Goal: Task Accomplishment & Management: Use online tool/utility

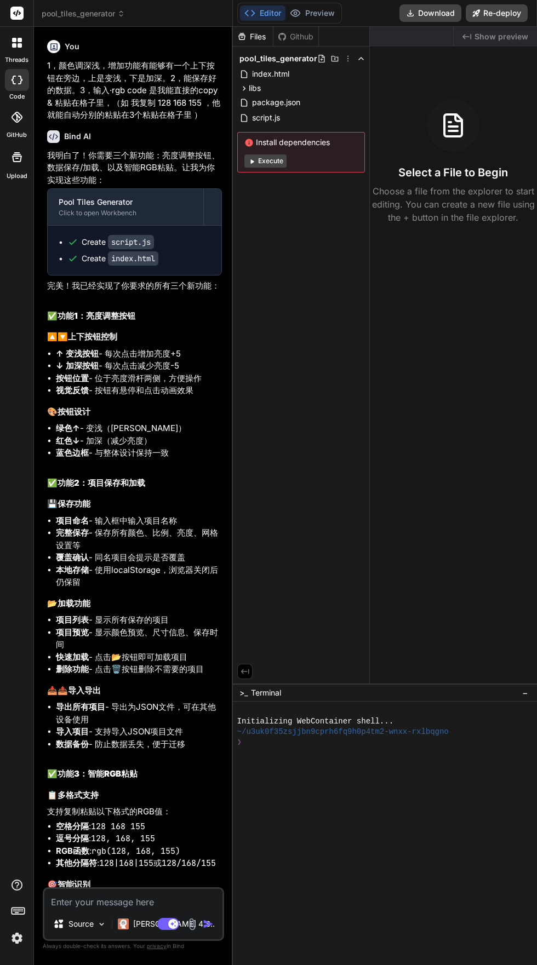
click at [55, 12] on span "pool_tiles_generator" at bounding box center [83, 13] width 83 height 11
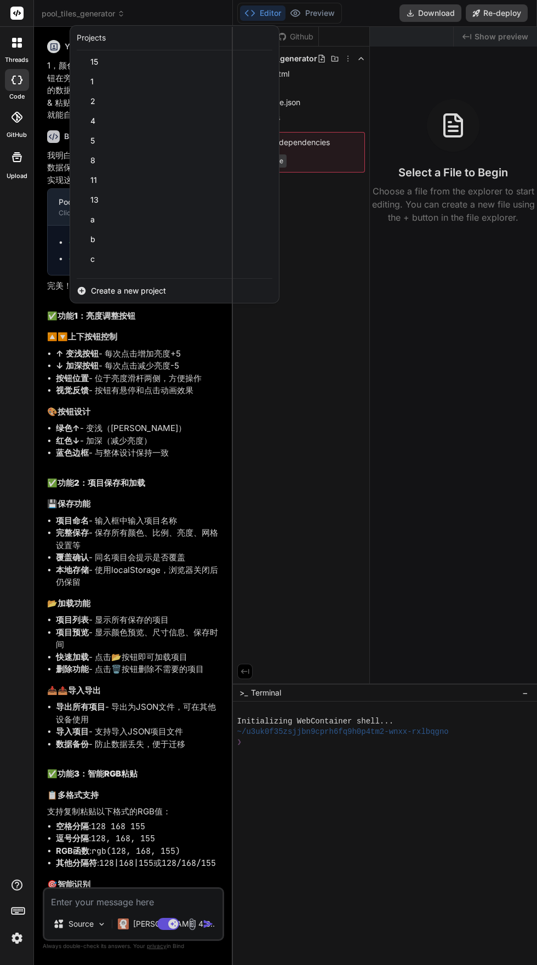
scroll to position [215, 0]
click at [91, 260] on span "game_moba" at bounding box center [112, 264] width 44 height 11
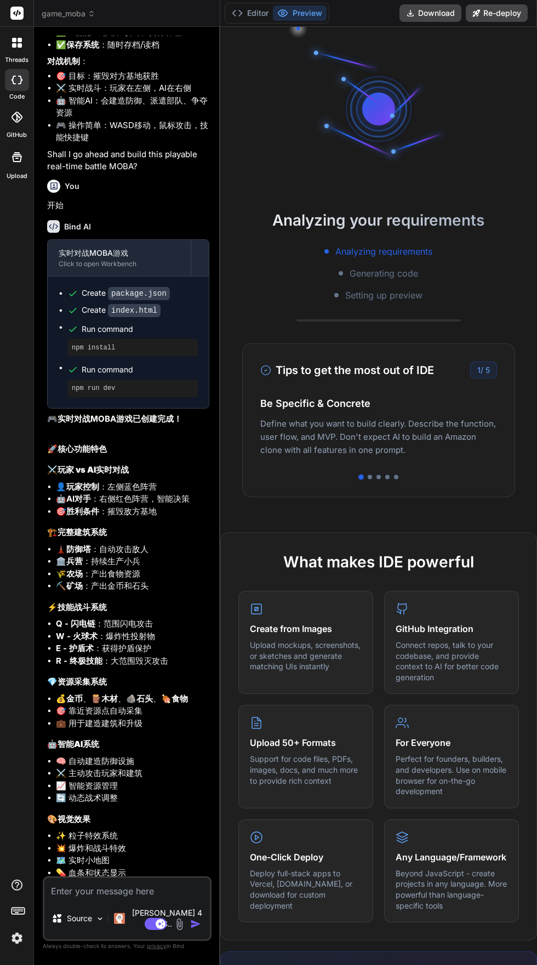
scroll to position [1951, 0]
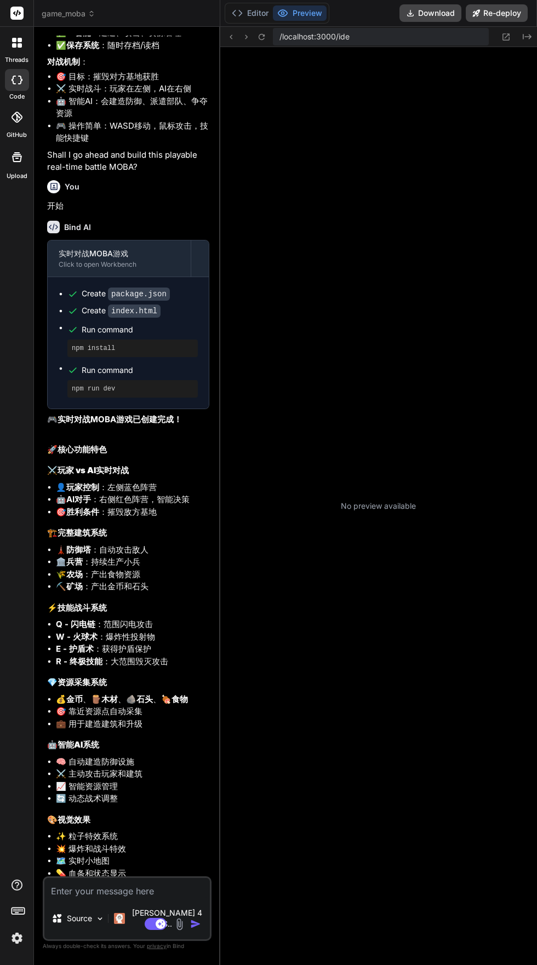
type textarea "x"
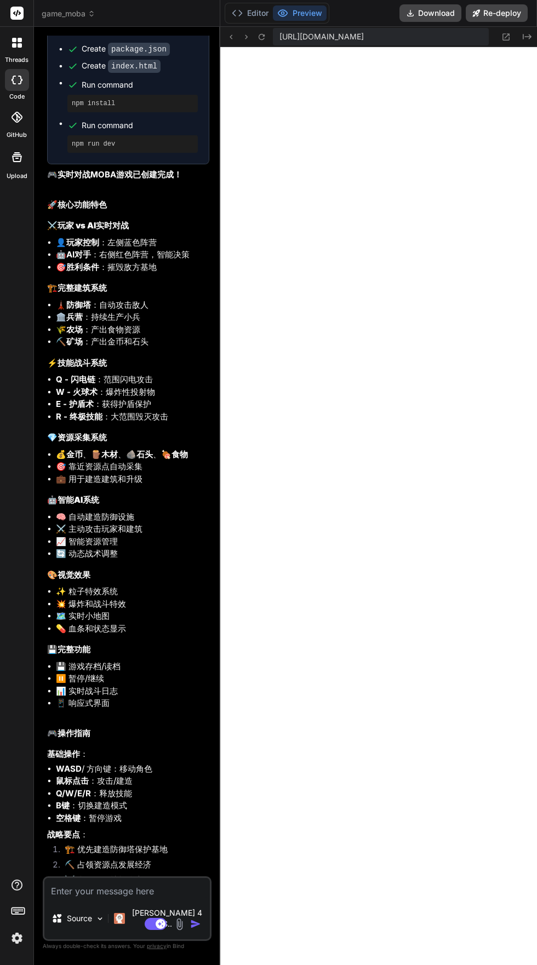
scroll to position [2193, 0]
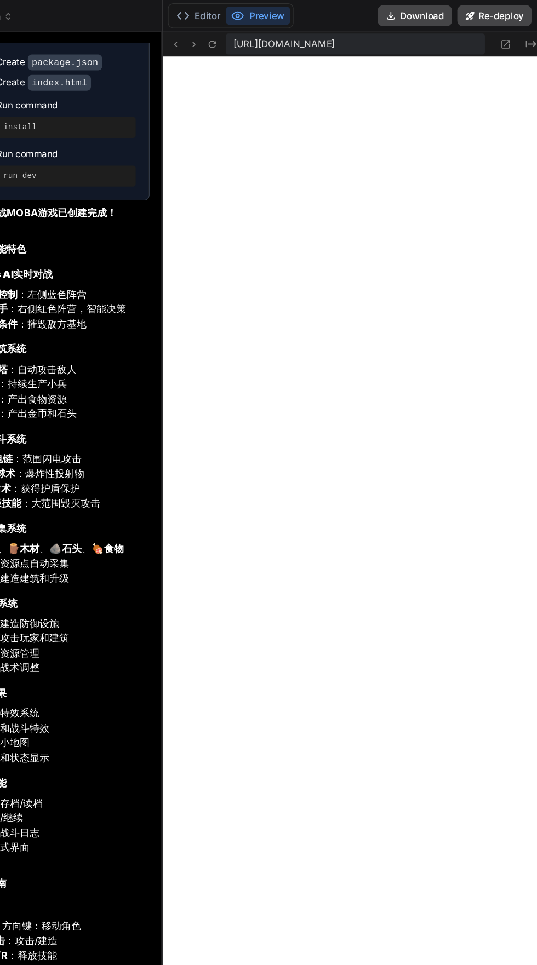
click at [510, 36] on icon at bounding box center [505, 36] width 9 height 9
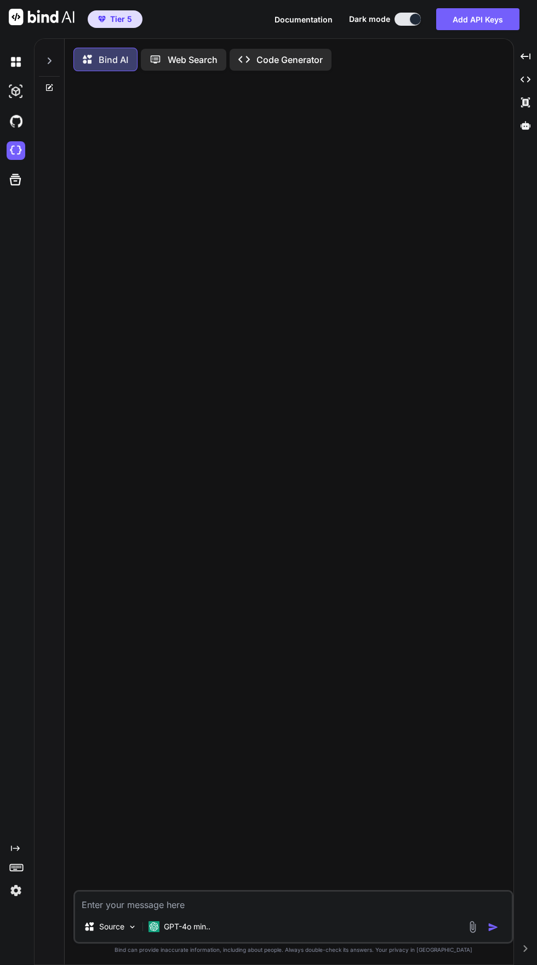
click at [12, 153] on img at bounding box center [16, 150] width 19 height 19
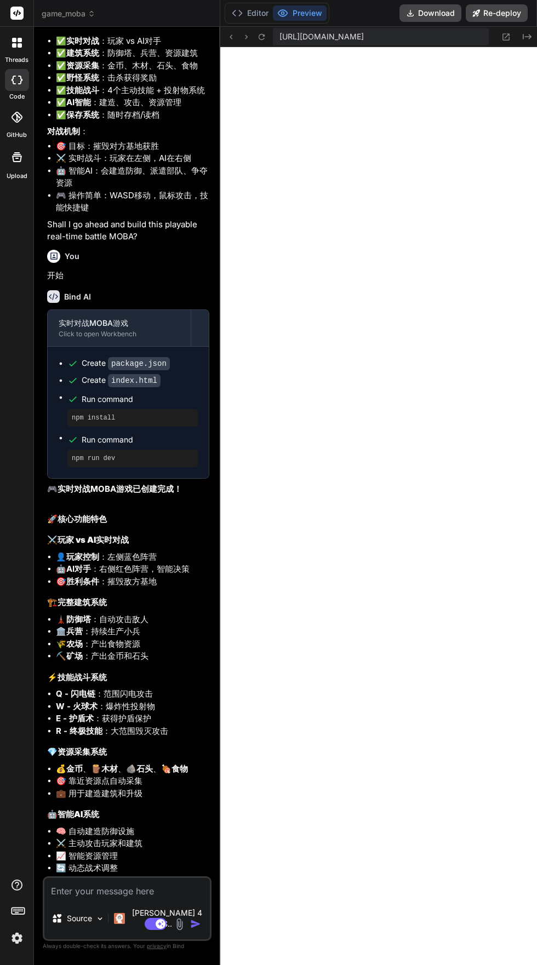
scroll to position [2196, 0]
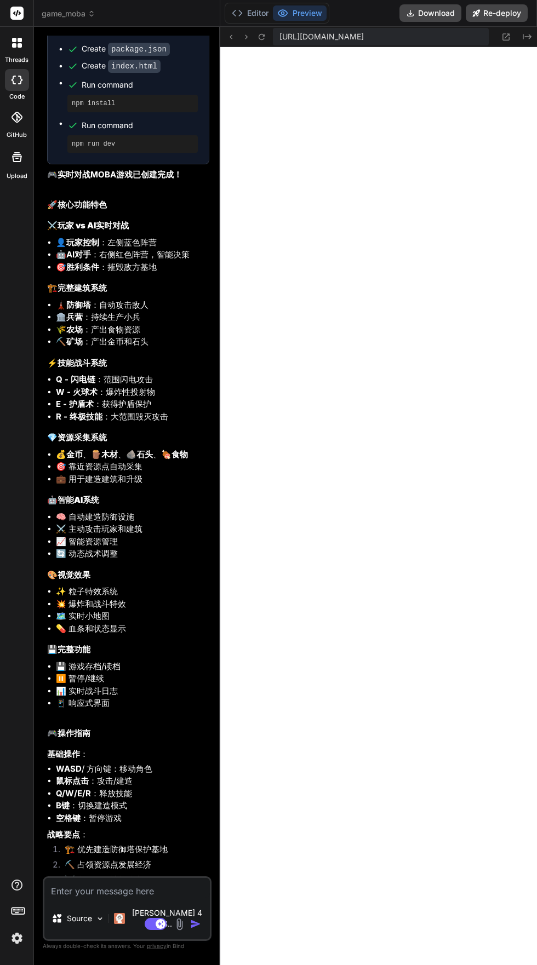
type textarea "x"
